Goal: Information Seeking & Learning: Learn about a topic

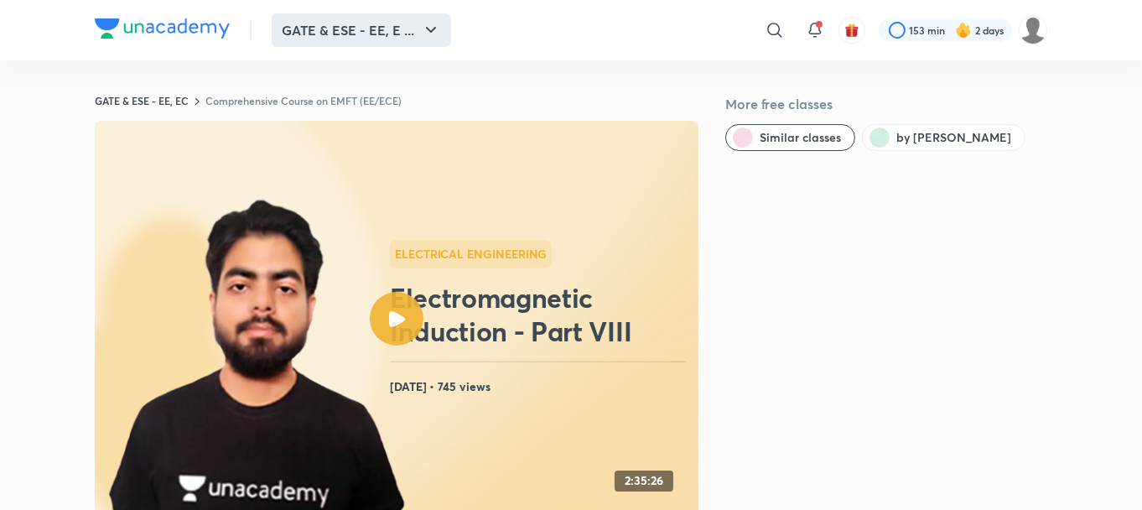
click at [351, 40] on button "GATE & ESE - EE, E ..." at bounding box center [361, 30] width 179 height 34
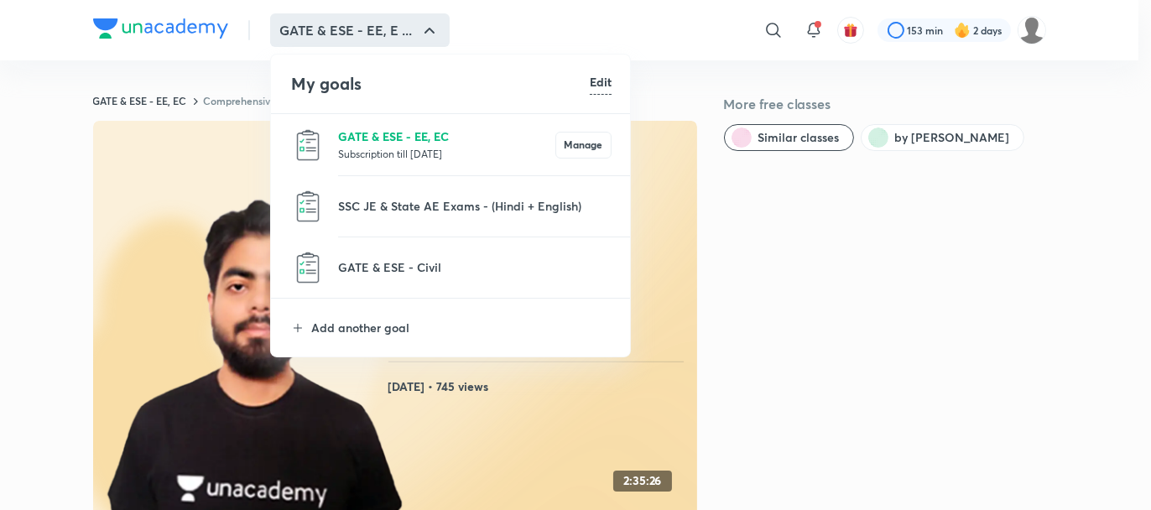
click at [351, 131] on p "GATE & ESE - EE, EC" at bounding box center [446, 136] width 217 height 18
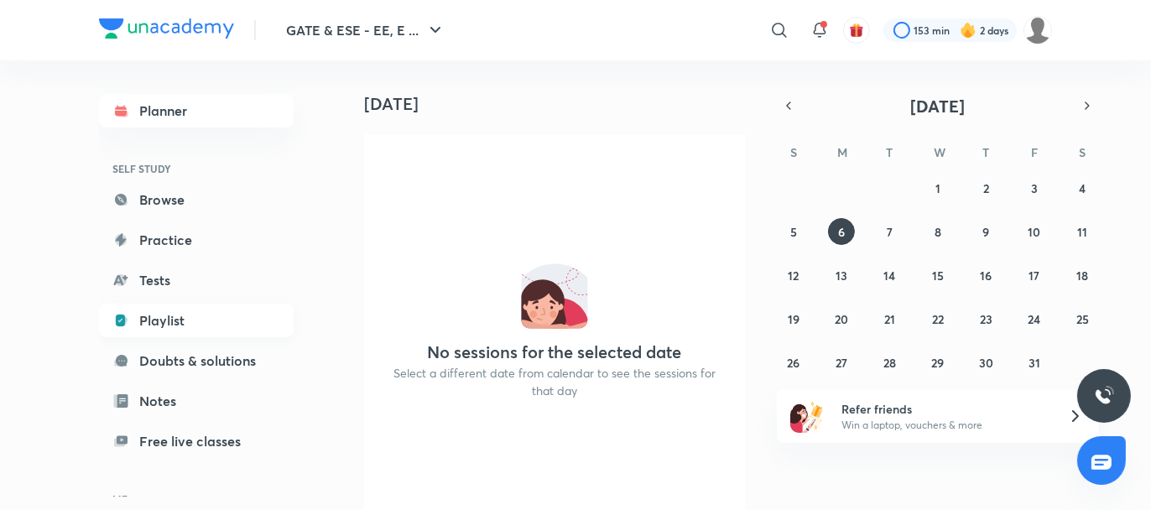
click at [169, 320] on link "Playlist" at bounding box center [196, 321] width 195 height 34
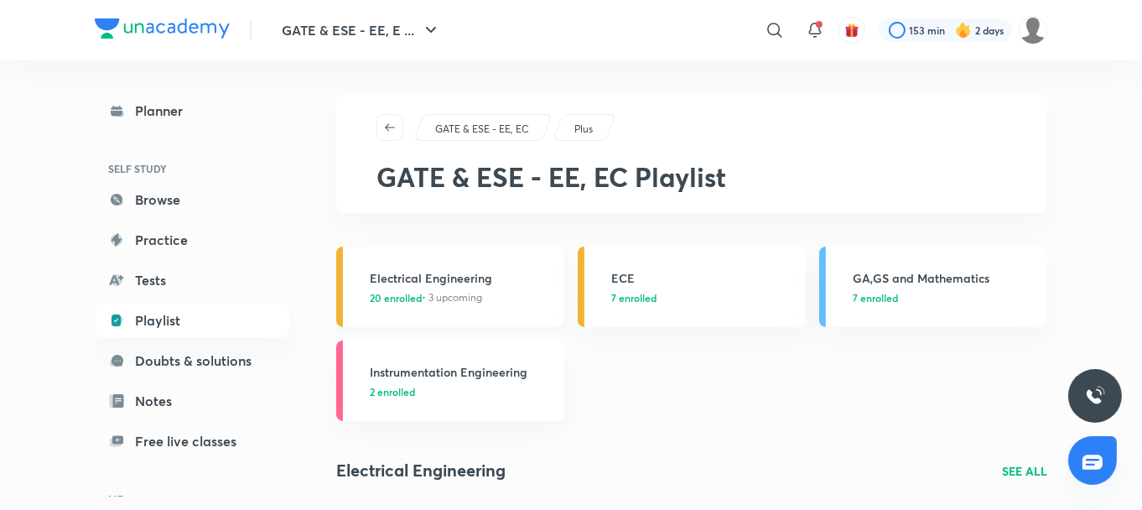
click at [400, 276] on h3 "Electrical Engineering" at bounding box center [462, 278] width 185 height 18
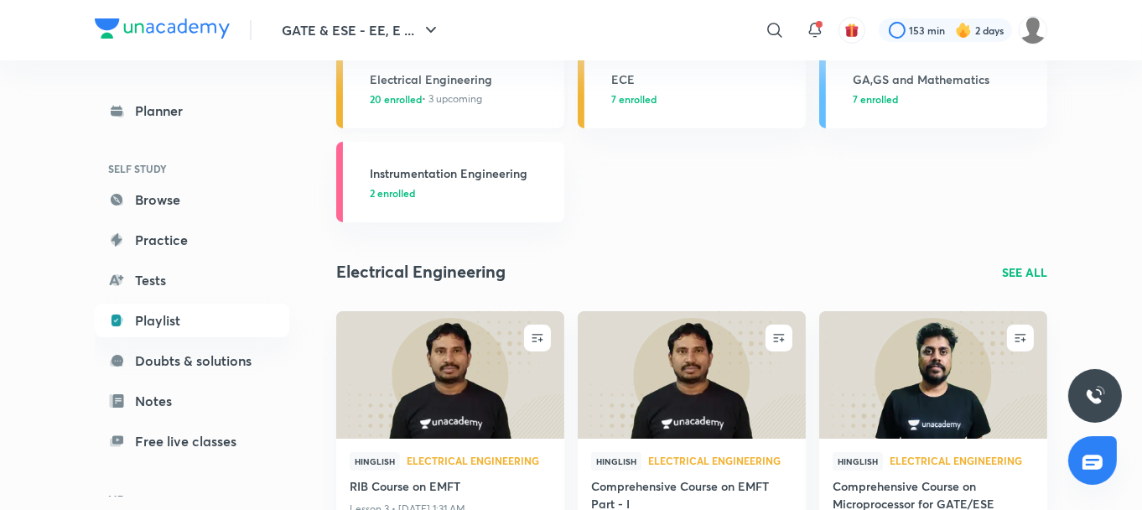
scroll to position [200, 0]
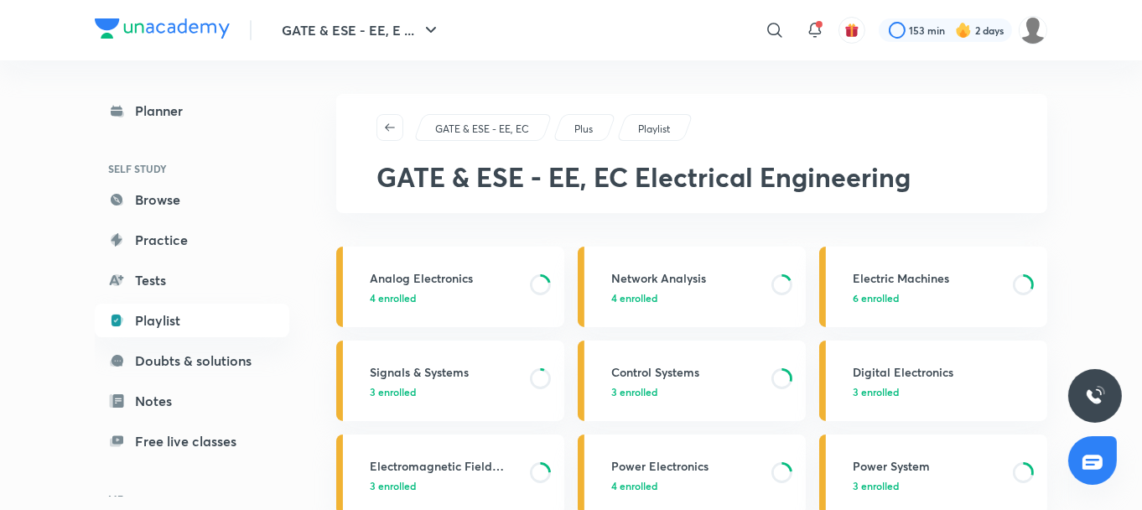
scroll to position [136, 0]
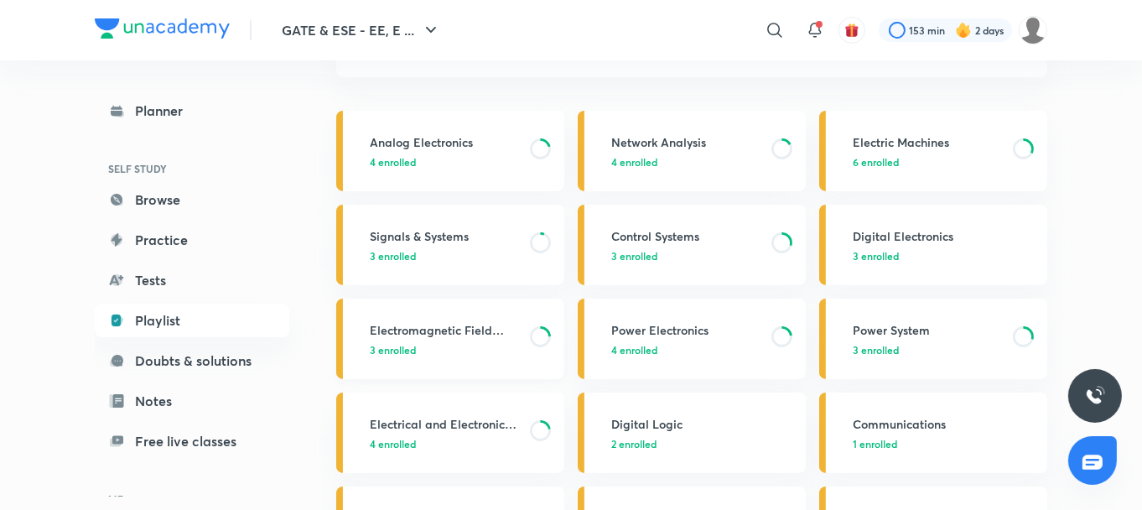
click at [441, 321] on h3 "Electromagnetic Field Theory" at bounding box center [445, 330] width 150 height 18
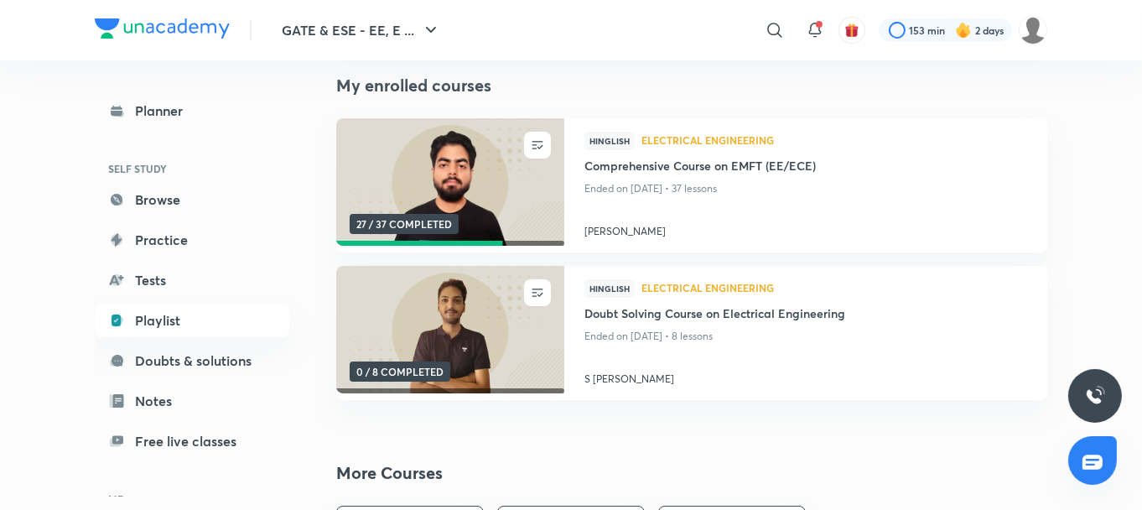
scroll to position [171, 0]
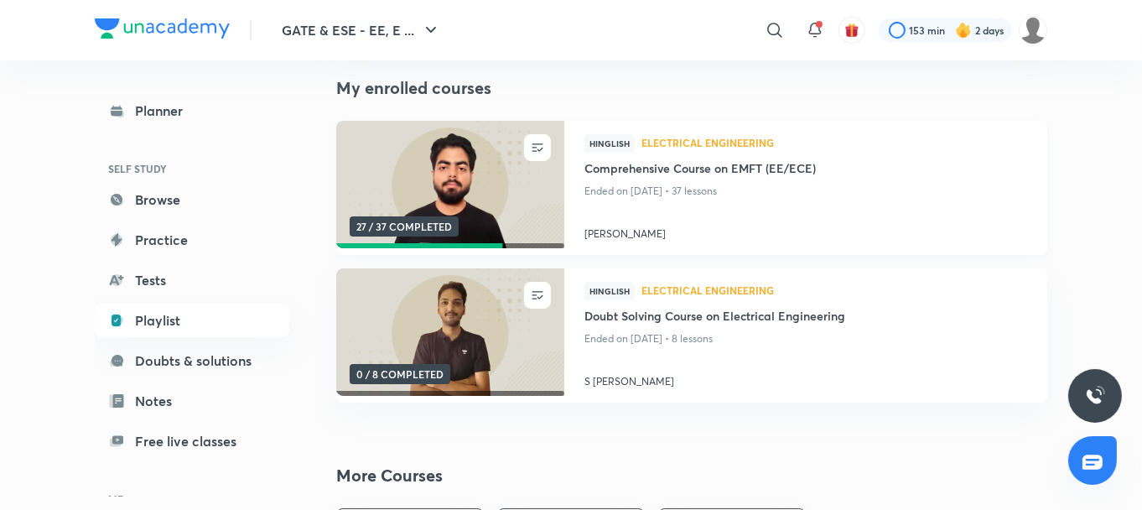
click at [408, 190] on img at bounding box center [450, 185] width 232 height 130
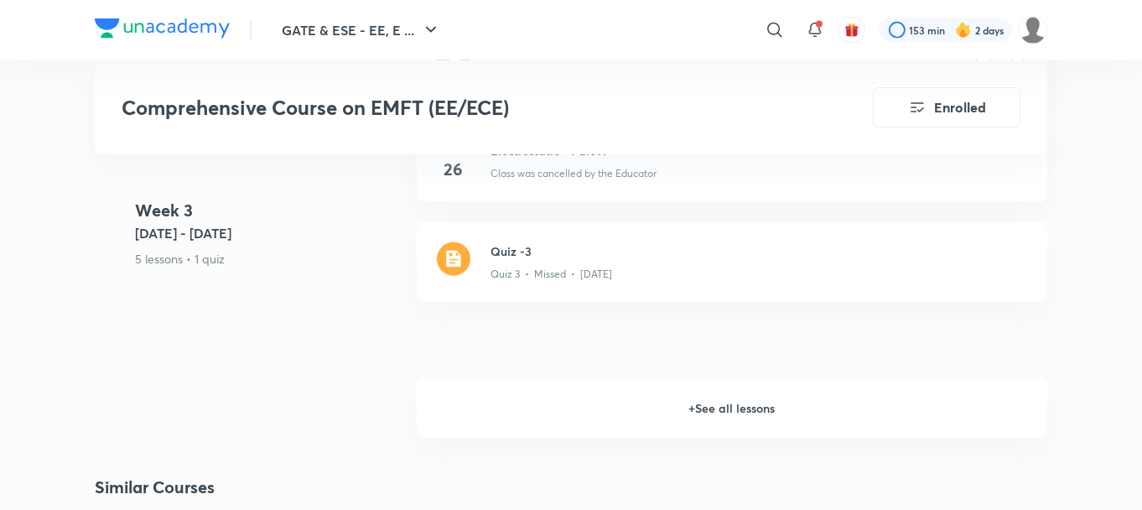
scroll to position [2934, 0]
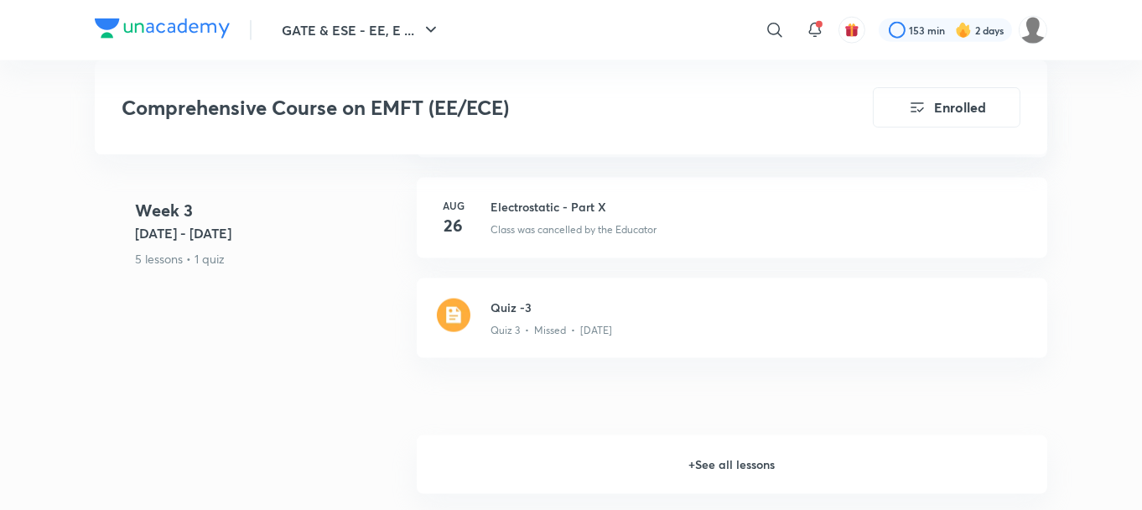
click at [692, 459] on h6 "+ See all lessons" at bounding box center [732, 464] width 631 height 59
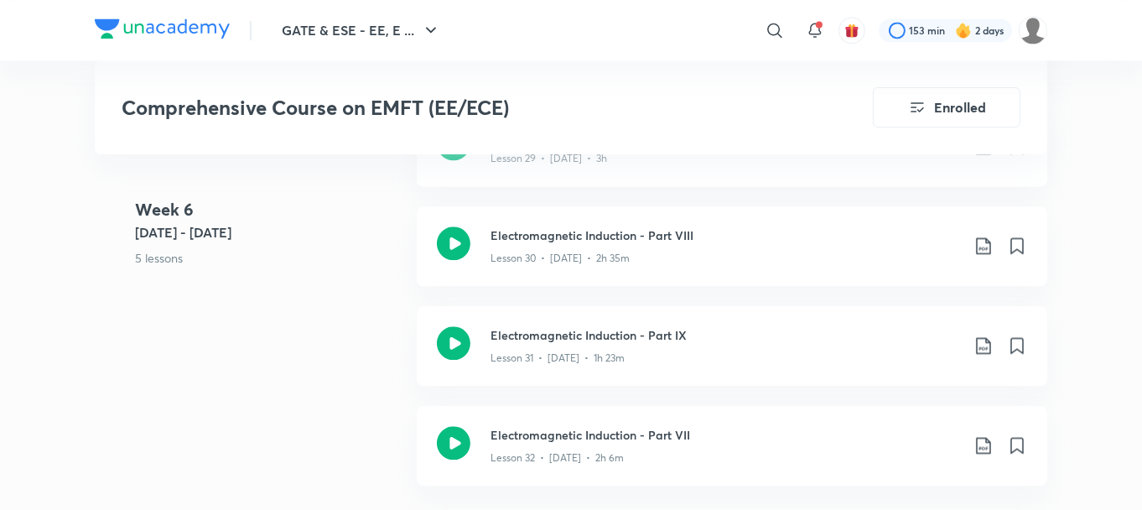
scroll to position [4776, 0]
